Goal: Use online tool/utility: Utilize a website feature to perform a specific function

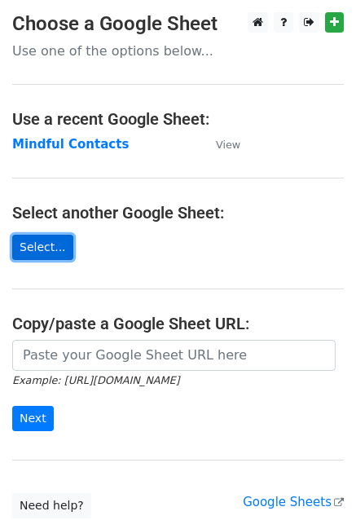
click at [42, 250] on link "Select..." at bounding box center [42, 247] width 61 height 25
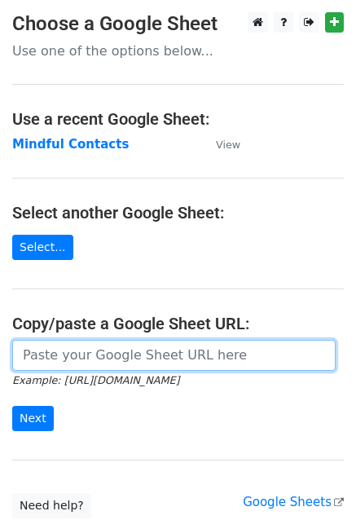
click at [20, 352] on input "url" at bounding box center [173, 355] width 323 height 31
paste input "https://docs.google.com/spreadsheets/d/1Oms2sC8IlTFqiZGUHZQyOHoawOwpiJQz/edit?g…"
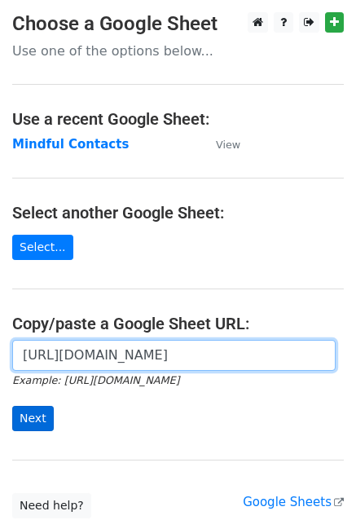
type input "https://docs.google.com/spreadsheets/d/1Oms2sC8IlTFqiZGUHZQyOHoawOwpiJQz/edit?g…"
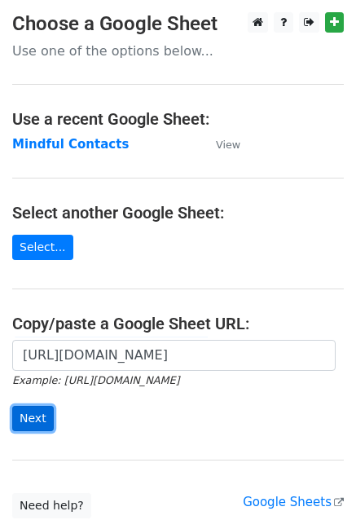
scroll to position [0, 0]
click at [31, 419] on input "Next" at bounding box center [33, 418] width 42 height 25
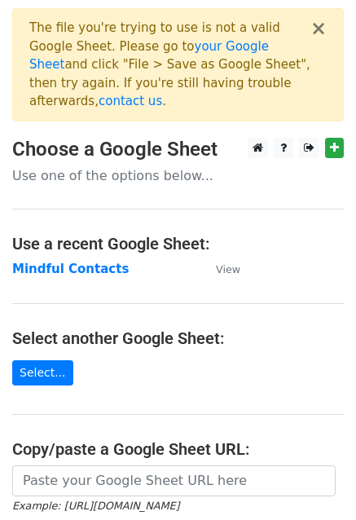
click at [227, 165] on main "× The file you're trying to use is not a valid Google Sheet. Please go to your …" at bounding box center [178, 325] width 356 height 635
click at [320, 28] on button "×" at bounding box center [318, 29] width 16 height 20
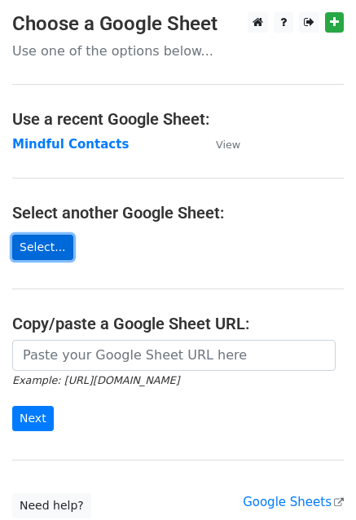
click at [37, 250] on link "Select..." at bounding box center [42, 247] width 61 height 25
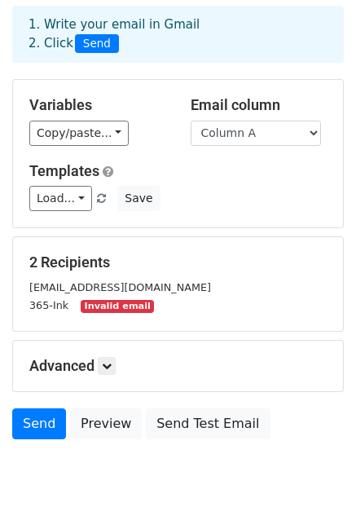
scroll to position [75, 0]
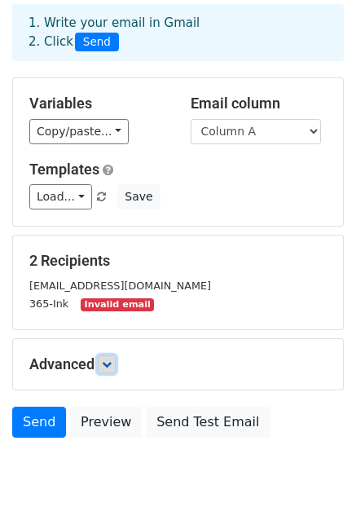
click at [108, 364] on icon at bounding box center [107, 364] width 10 height 10
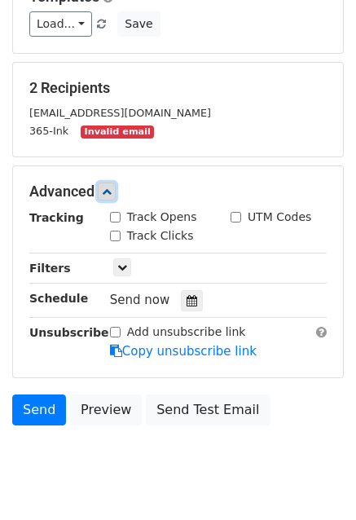
scroll to position [249, 0]
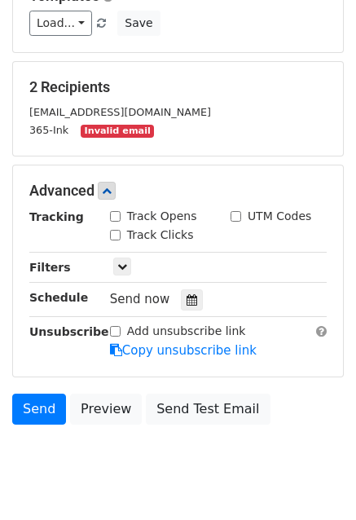
click at [121, 231] on div "Track Clicks" at bounding box center [152, 235] width 84 height 17
click at [117, 231] on input "Track Clicks" at bounding box center [115, 235] width 11 height 11
checkbox input "true"
click at [112, 214] on input "Track Opens" at bounding box center [115, 216] width 11 height 11
checkbox input "true"
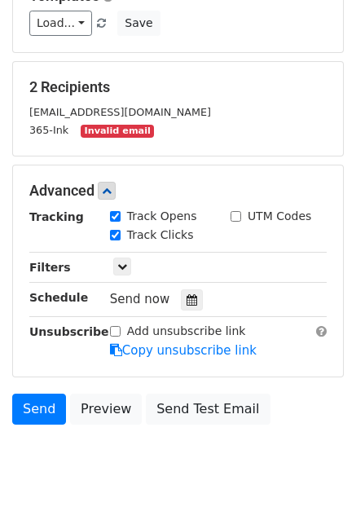
click at [117, 326] on input "Add unsubscribe link" at bounding box center [115, 331] width 11 height 11
checkbox input "true"
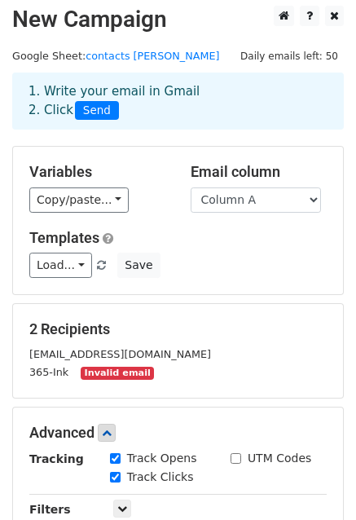
scroll to position [287, 0]
